Goal: Information Seeking & Learning: Check status

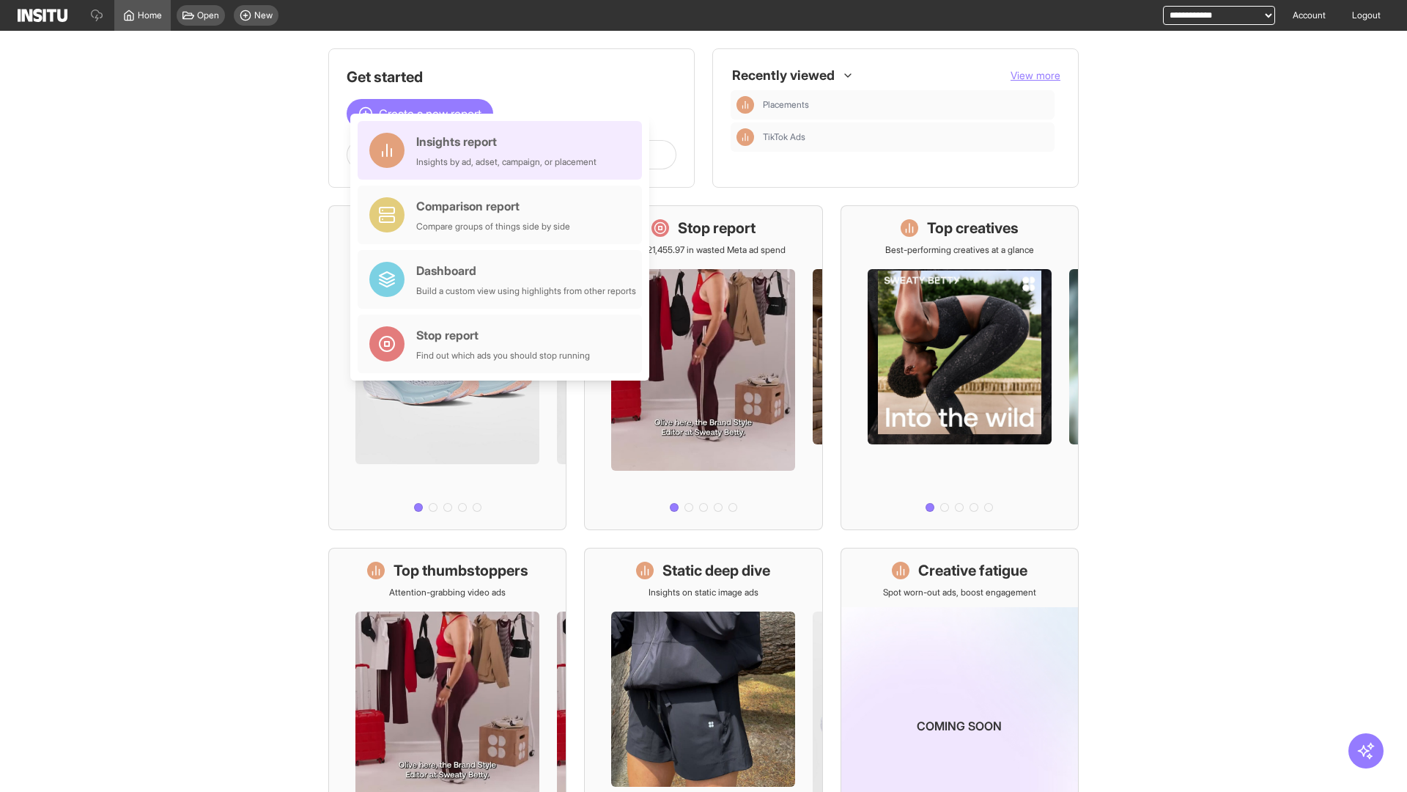
click at [503, 150] on div "Insights report Insights by ad, adset, campaign, or placement" at bounding box center [506, 150] width 180 height 35
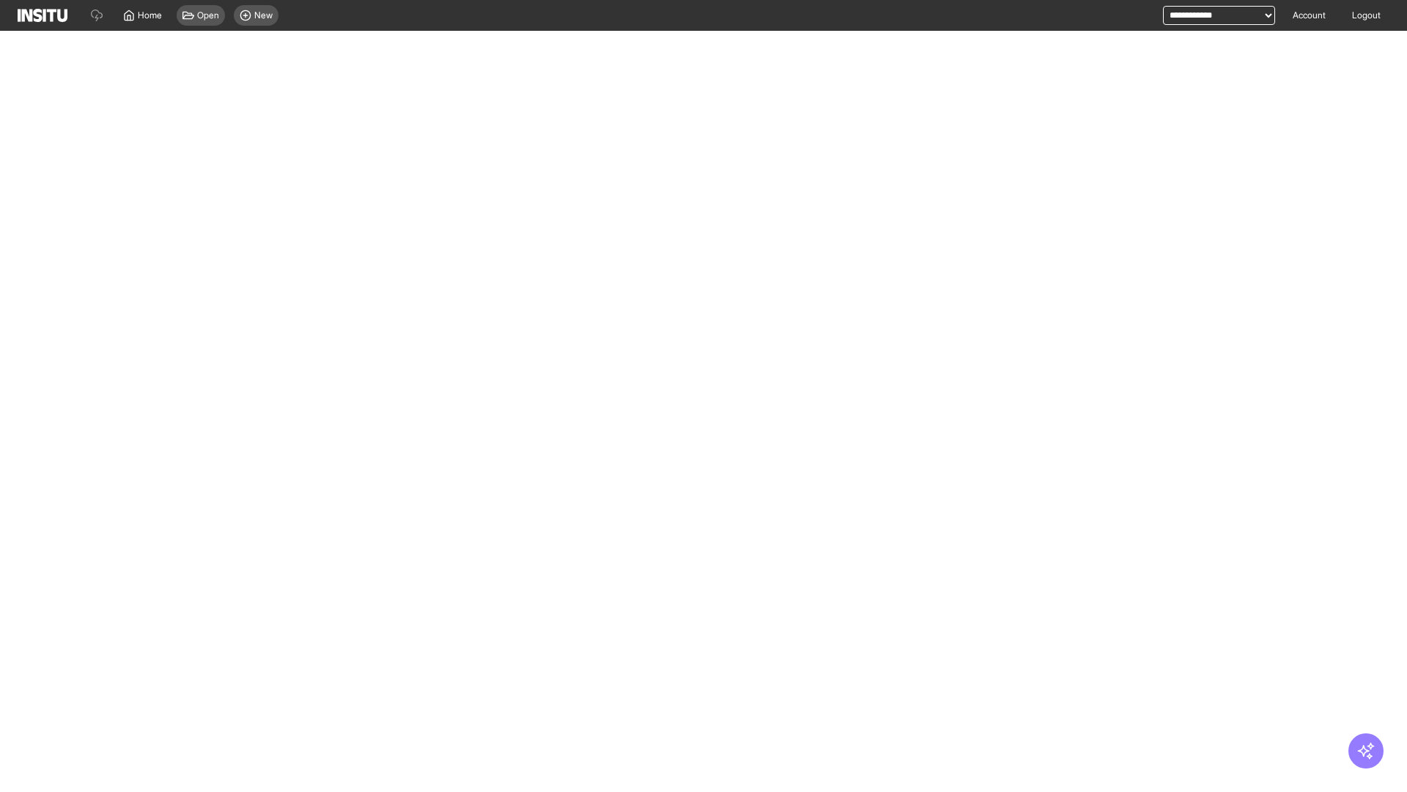
select select "**"
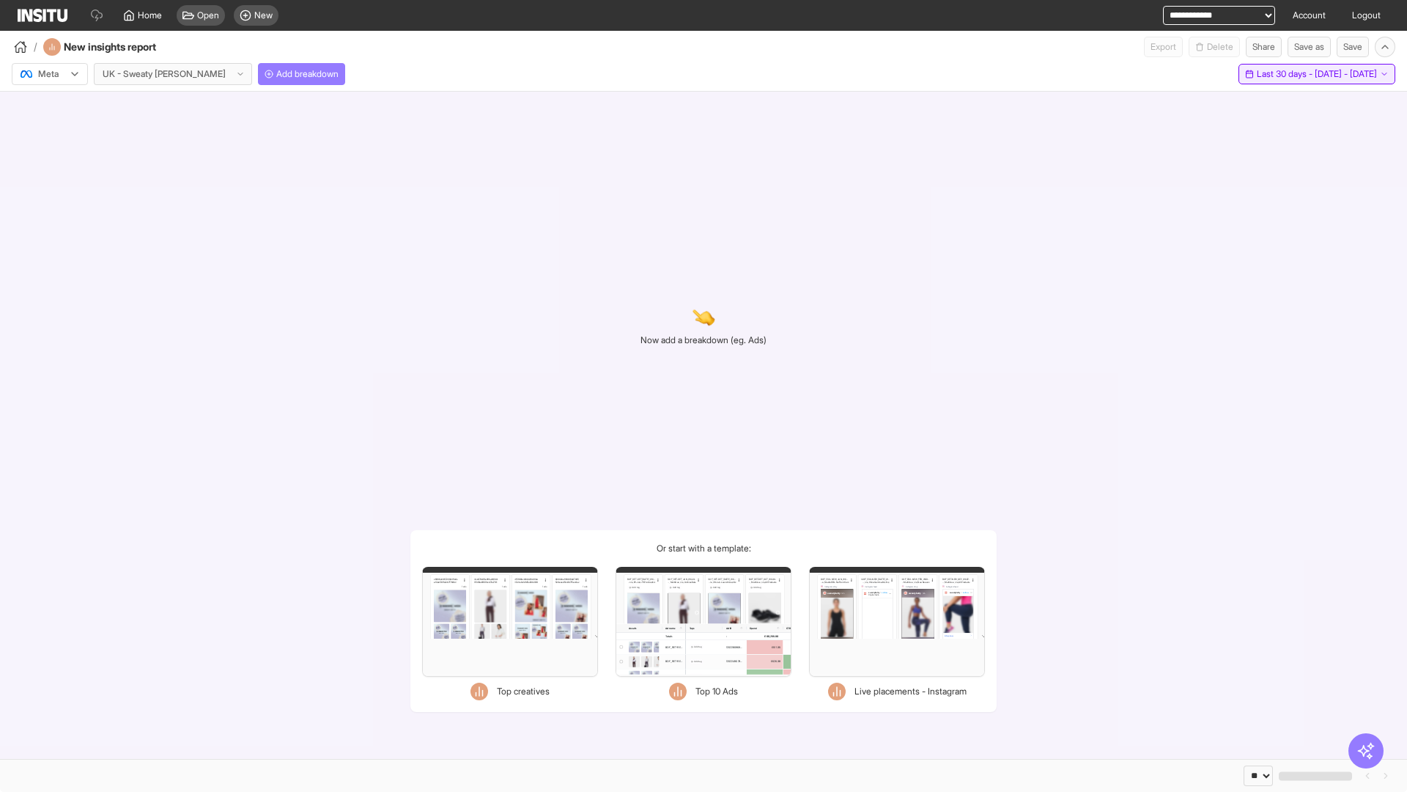
click at [1288, 74] on span "Last 30 days - [DATE] - [DATE]" at bounding box center [1317, 74] width 120 height 12
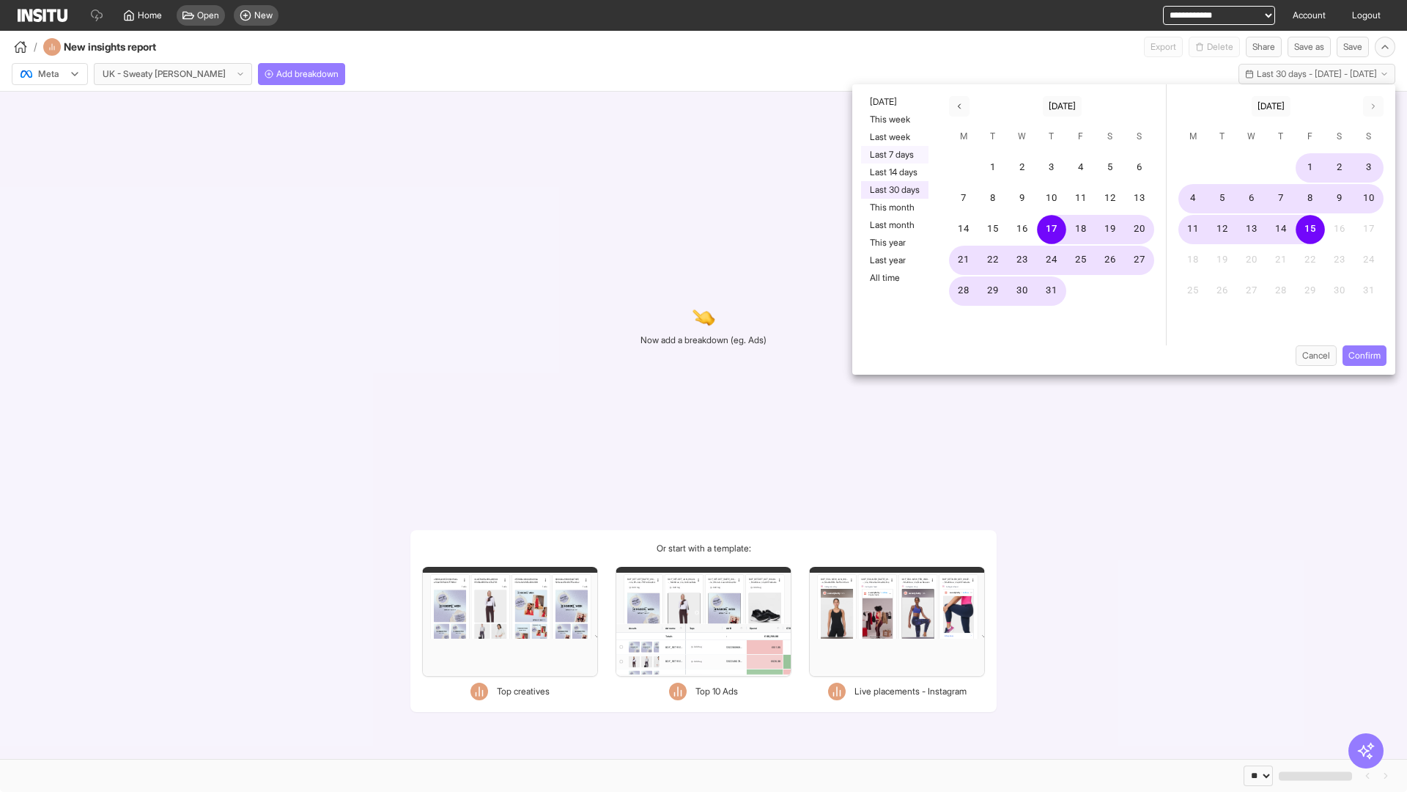
click at [893, 155] on button "Last 7 days" at bounding box center [894, 155] width 67 height 18
